Goal: Transaction & Acquisition: Subscribe to service/newsletter

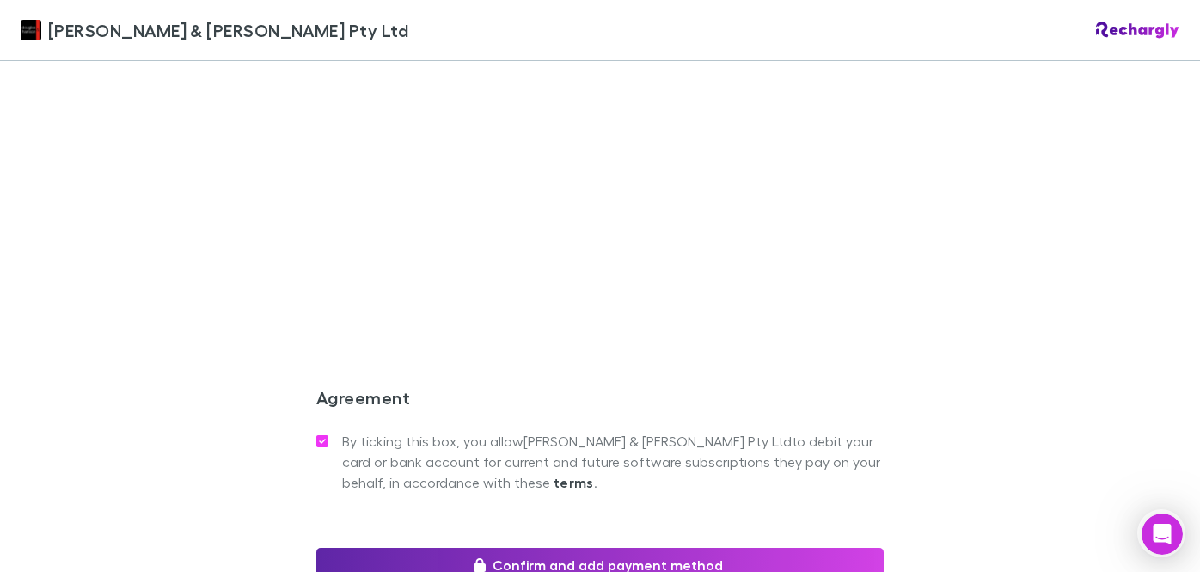
scroll to position [1587, 0]
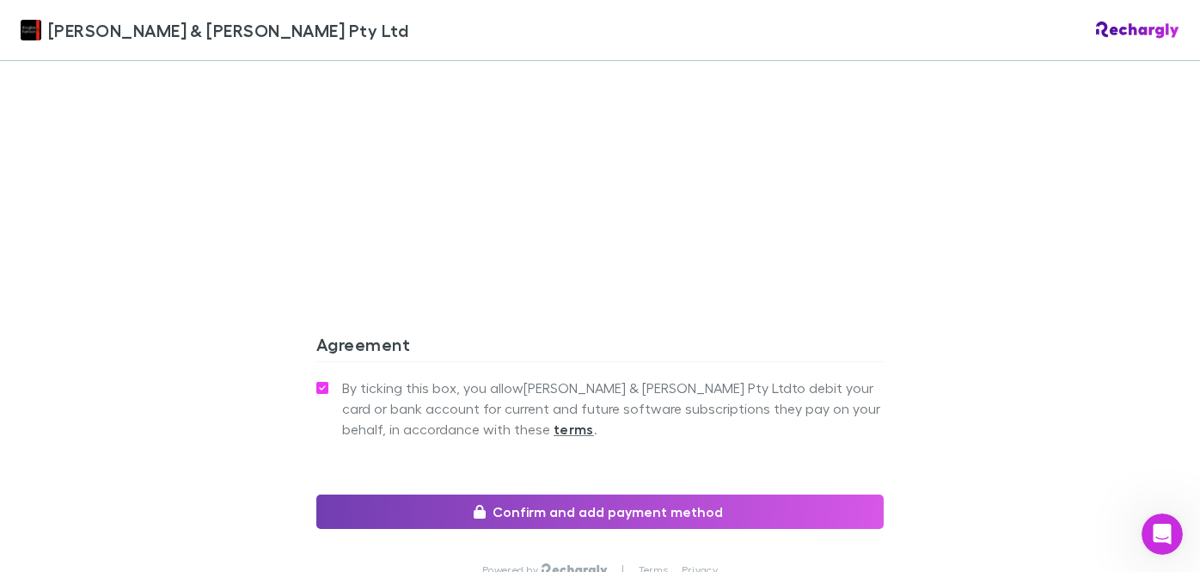
click at [602, 494] on button "Confirm and add payment method" at bounding box center [599, 511] width 567 height 34
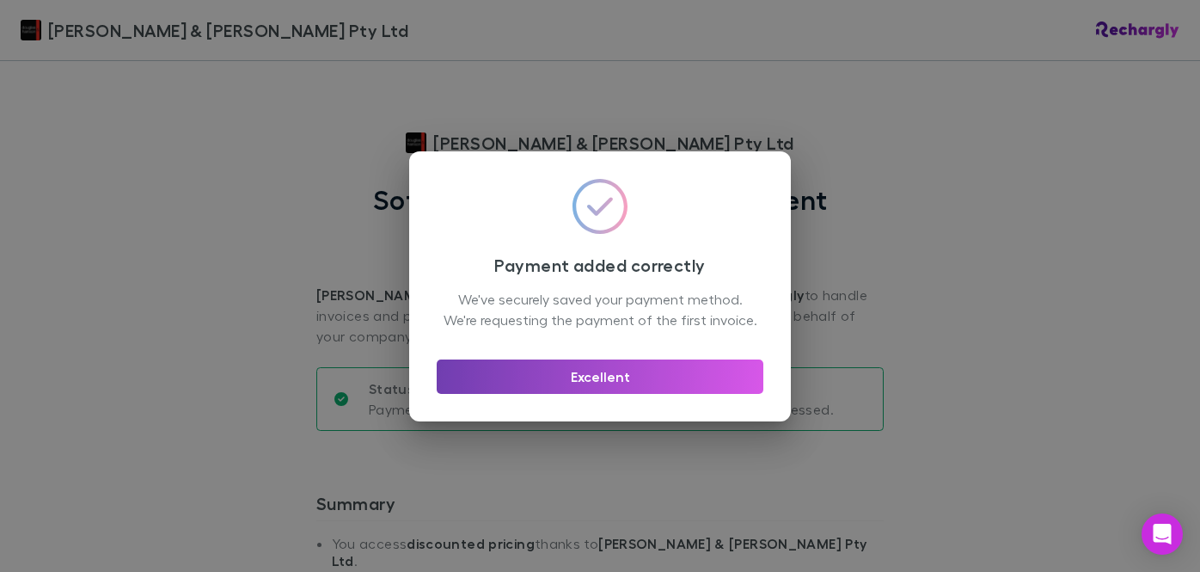
click at [621, 394] on button "Excellent" at bounding box center [600, 376] width 327 height 34
